Goal: Transaction & Acquisition: Purchase product/service

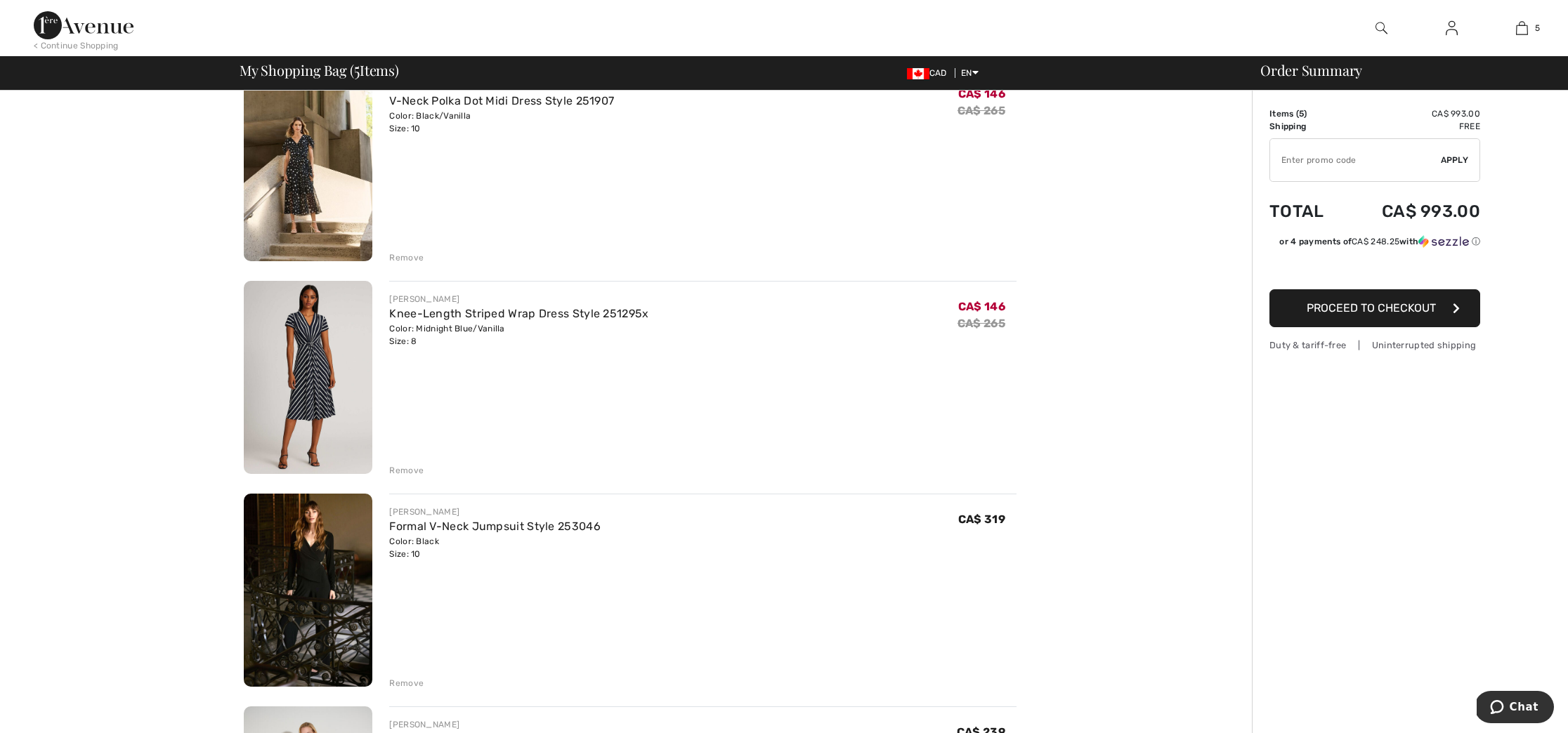
scroll to position [330, 0]
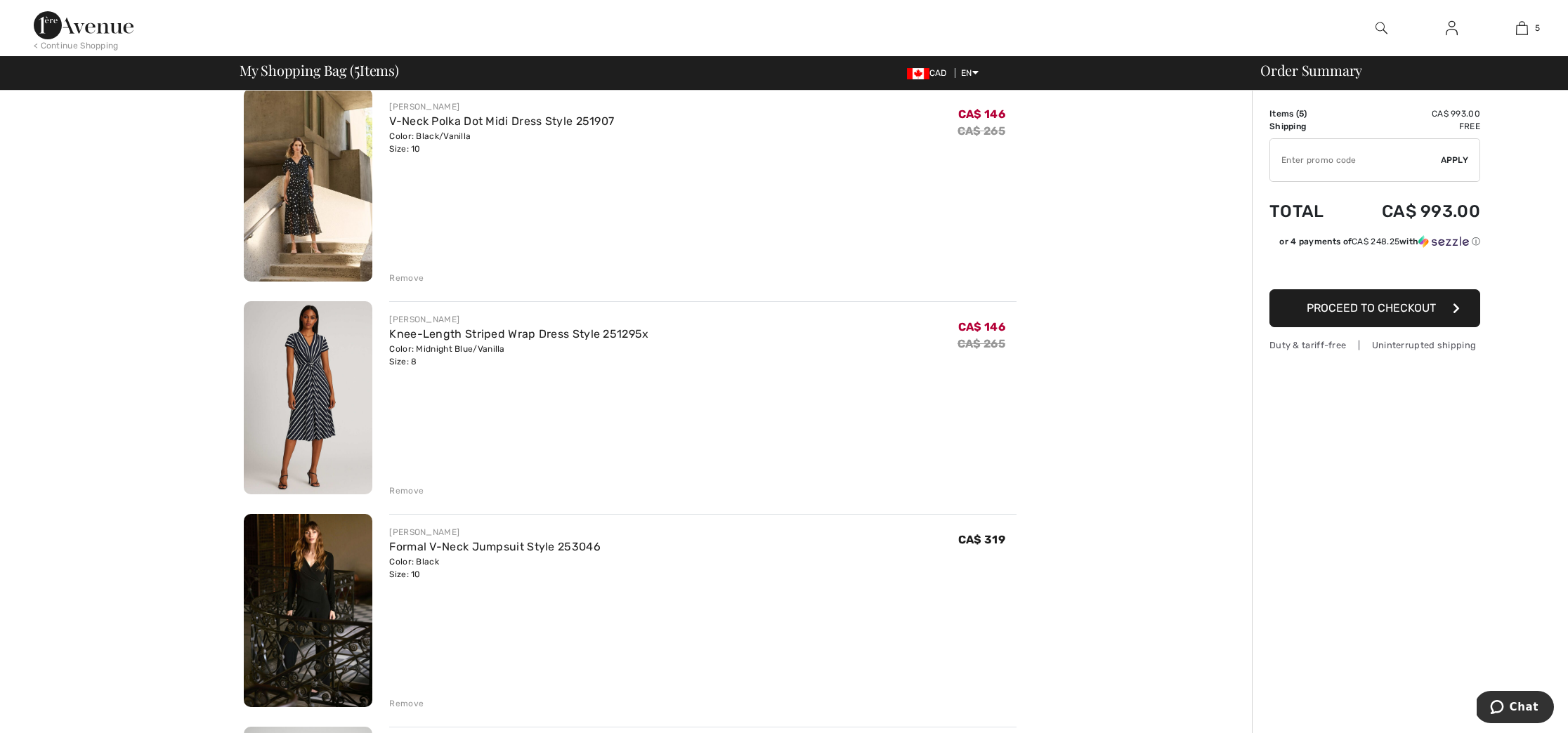
click at [448, 343] on div "Color: Midnight Blue/Vanilla Size: 8" at bounding box center [519, 355] width 259 height 25
click at [435, 333] on link "Knee-Length Striped Wrap Dress Style 251295x" at bounding box center [519, 333] width 259 height 14
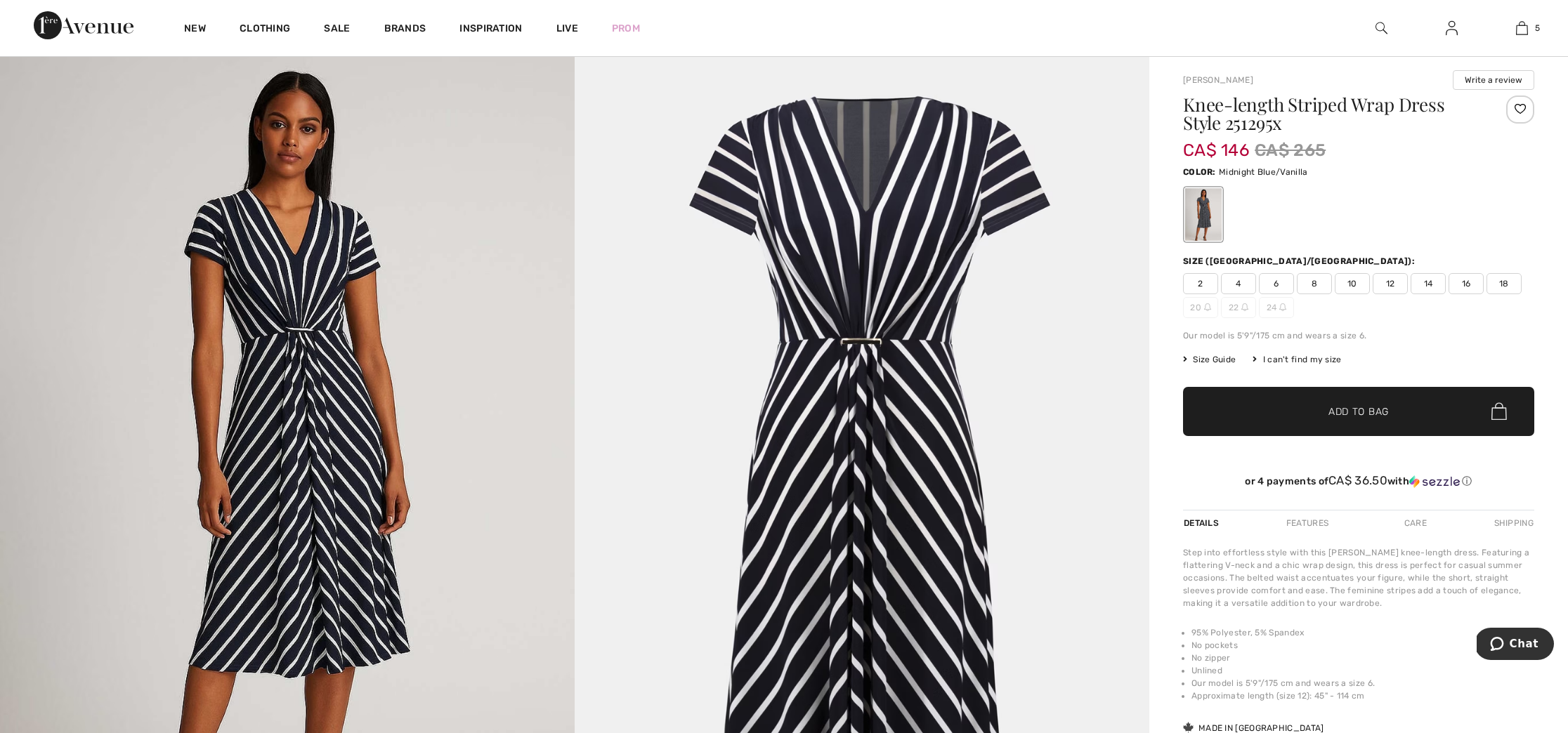
scroll to position [132, 0]
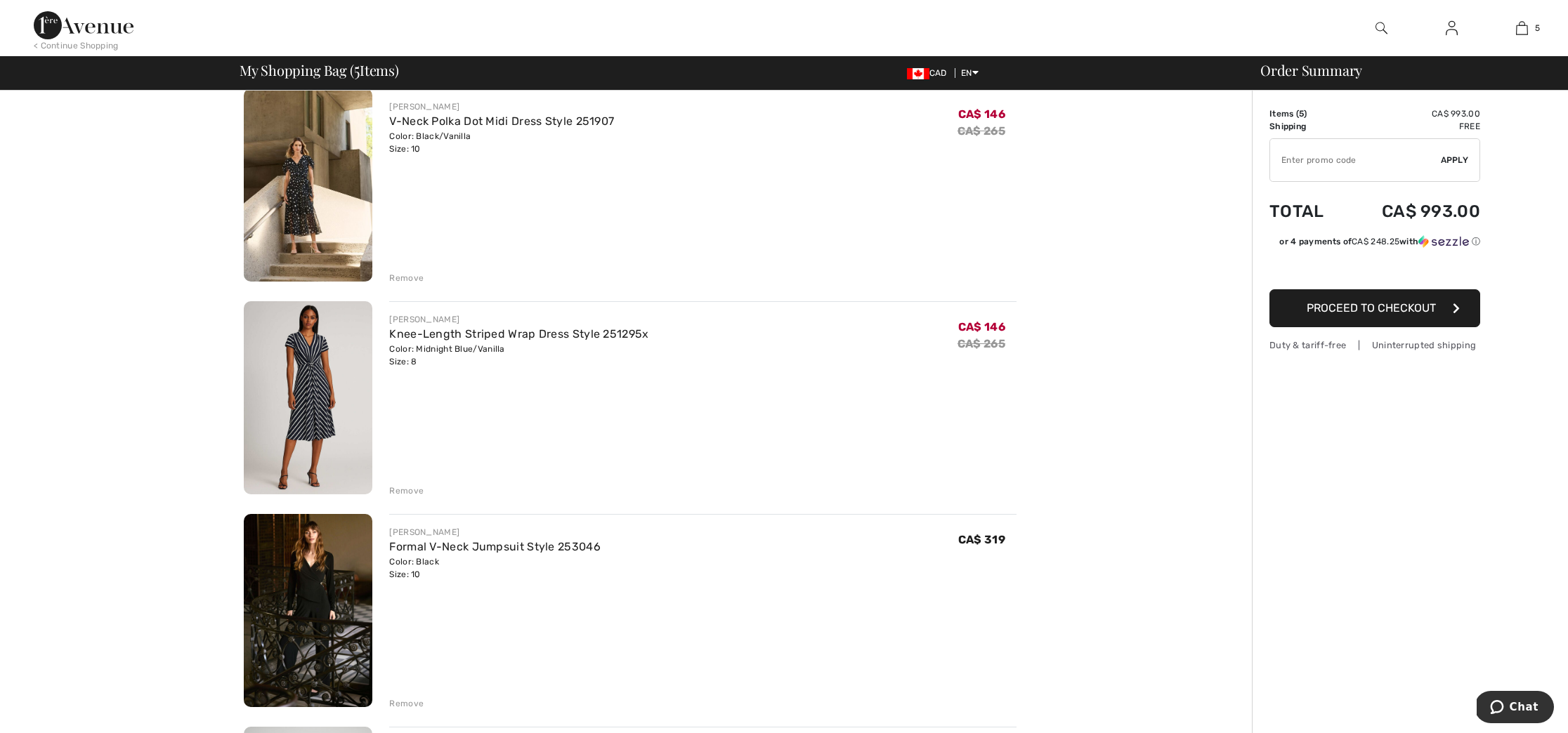
click at [315, 200] on img at bounding box center [308, 185] width 128 height 193
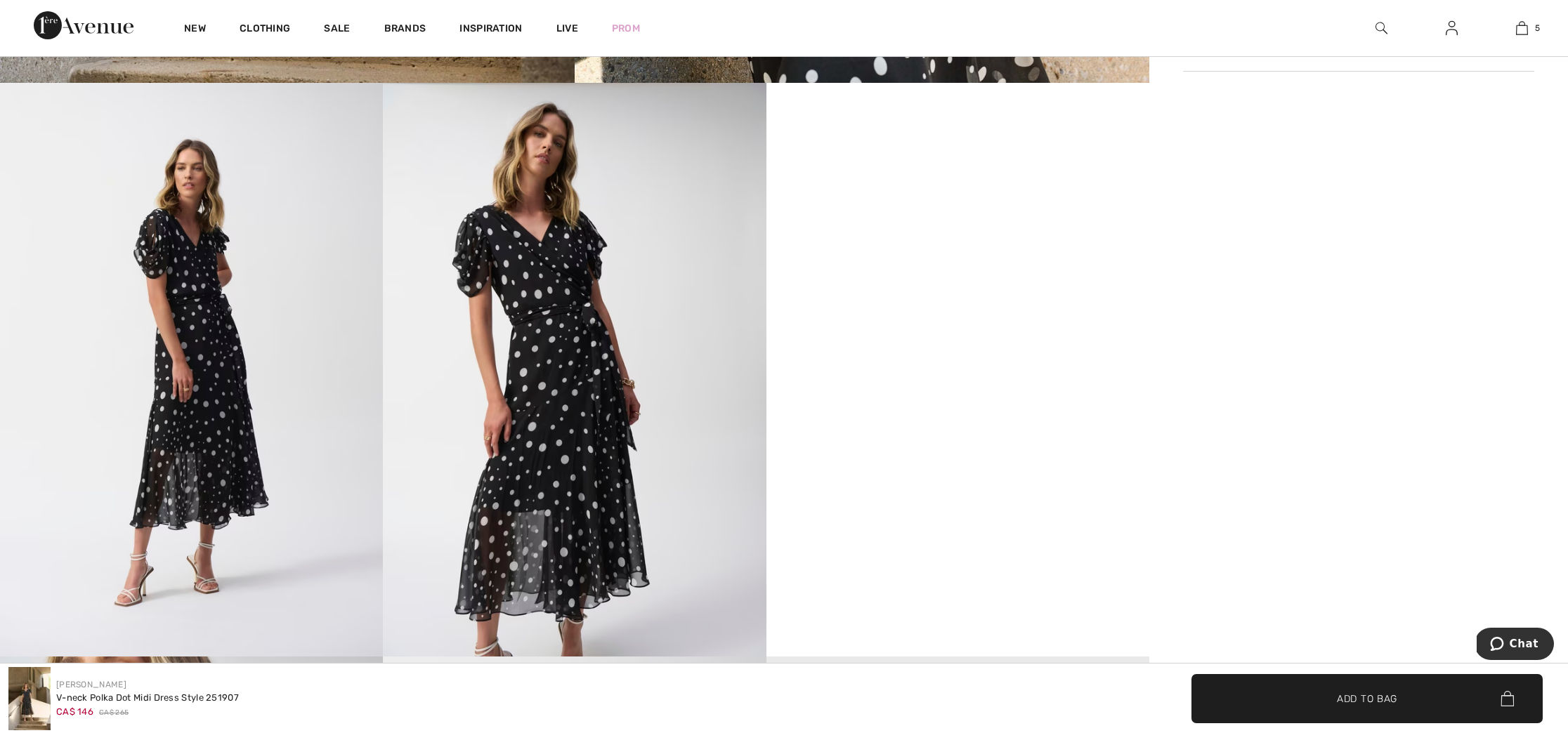
scroll to position [961, 0]
